Goal: Transaction & Acquisition: Purchase product/service

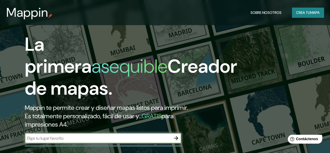
scroll to position [78, 0]
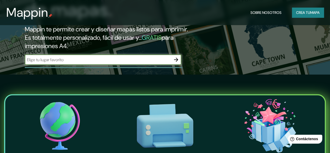
click at [302, 11] on font "Crea tu" at bounding box center [303, 12] width 14 height 5
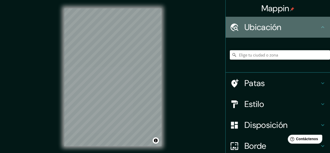
click at [312, 26] on h4 "Ubicación" at bounding box center [281, 27] width 75 height 10
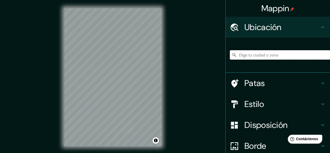
click at [276, 57] on input "Elige tu ciudad o zona" at bounding box center [280, 54] width 100 height 9
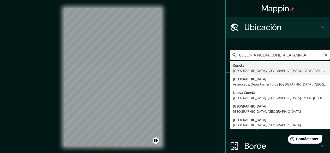
click at [296, 54] on input "COLONIA NUEVA CONETA CATAMRCA" at bounding box center [280, 54] width 100 height 9
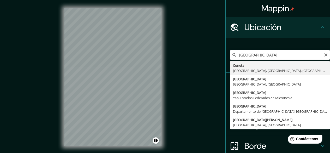
type input "Coneta, [GEOGRAPHIC_DATA], [GEOGRAPHIC_DATA], [GEOGRAPHIC_DATA]"
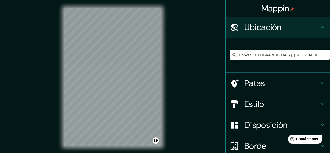
click at [60, 80] on div "© Mapbox © OpenStreetMap Improve this map" at bounding box center [113, 77] width 114 height 154
click at [288, 107] on h4 "Estilo" at bounding box center [281, 104] width 75 height 10
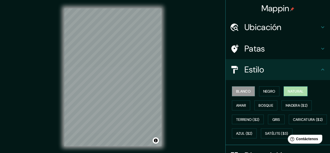
click at [288, 89] on font "Natural" at bounding box center [296, 91] width 16 height 5
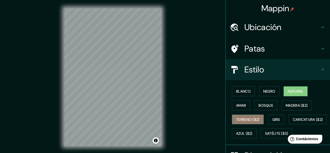
click at [242, 118] on font "Terreno ($2)" at bounding box center [247, 119] width 23 height 5
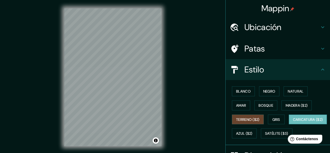
click at [293, 121] on font "Caricatura ($2)" at bounding box center [308, 119] width 30 height 5
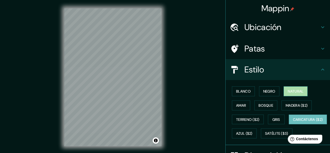
click at [284, 91] on button "Natural" at bounding box center [295, 91] width 24 height 10
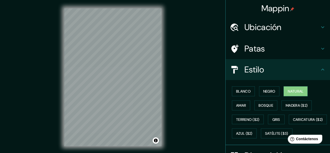
click at [319, 68] on icon at bounding box center [322, 69] width 6 height 6
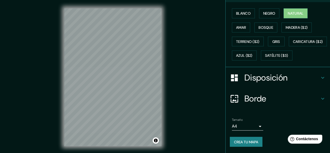
click at [274, 83] on font "Disposición" at bounding box center [265, 77] width 43 height 11
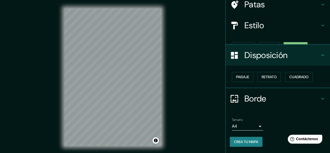
scroll to position [35, 0]
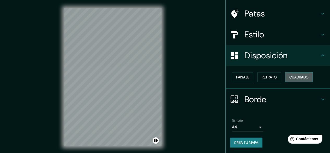
click at [294, 75] on font "Cuadrado" at bounding box center [298, 77] width 19 height 5
